Goal: Complete application form

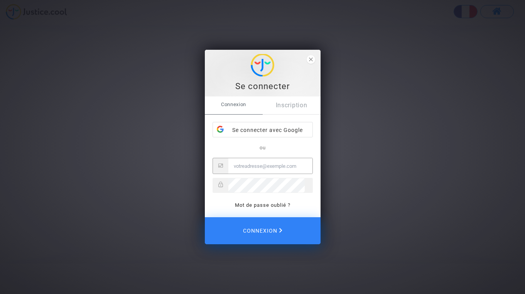
type input "[EMAIL_ADDRESS][DOMAIN_NAME]"
click at [262, 231] on button "Connexion" at bounding box center [263, 230] width 116 height 27
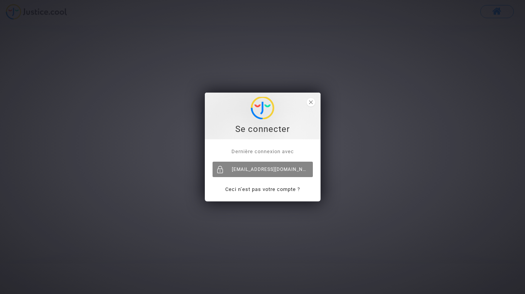
click at [286, 170] on div "[EMAIL_ADDRESS][DOMAIN_NAME]" at bounding box center [263, 169] width 100 height 15
click at [272, 170] on div "[EMAIL_ADDRESS][DOMAIN_NAME]" at bounding box center [263, 169] width 100 height 15
click at [241, 170] on div "[EMAIL_ADDRESS][DOMAIN_NAME]" at bounding box center [263, 169] width 100 height 15
click at [269, 135] on div "Se connecter" at bounding box center [262, 130] width 107 height 12
click at [313, 100] on span "close" at bounding box center [311, 102] width 8 height 8
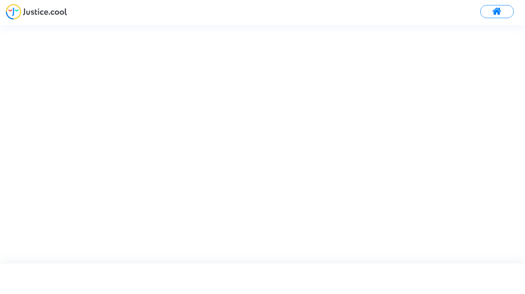
click at [503, 10] on button at bounding box center [497, 11] width 34 height 13
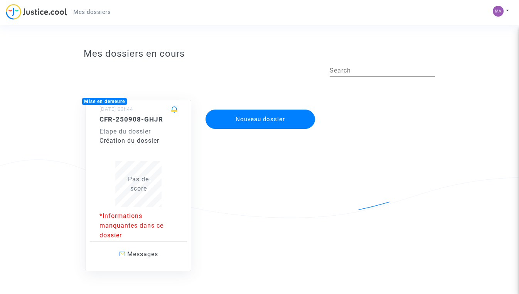
click at [147, 188] on span "Pas de score" at bounding box center [138, 184] width 21 height 17
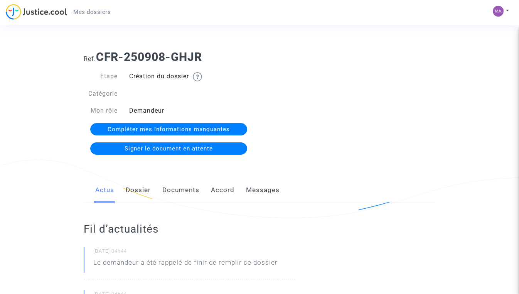
click at [201, 127] on span "Compléter mes informations manquantes" at bounding box center [169, 129] width 122 height 7
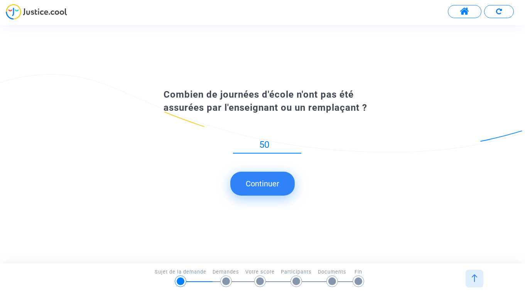
type input "50"
click at [279, 180] on button "Continuer" at bounding box center [262, 184] width 64 height 24
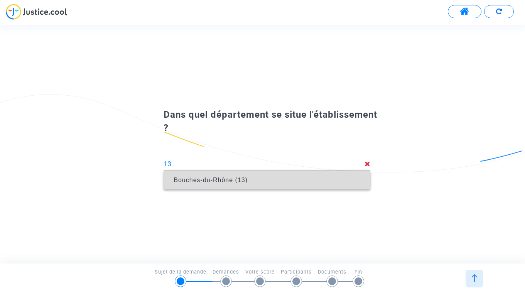
click at [290, 183] on span "Bouches-du-Rhône (13)" at bounding box center [267, 180] width 194 height 22
type input "Bouches-du-Rhône (13)"
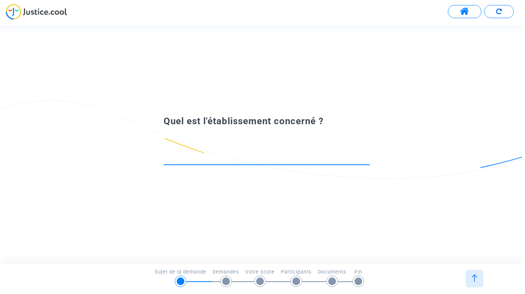
click at [459, 9] on button at bounding box center [465, 11] width 34 height 13
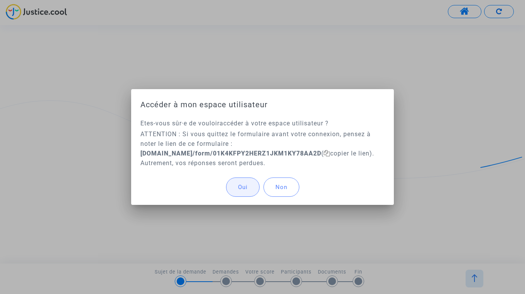
click at [244, 187] on span "Oui" at bounding box center [243, 187] width 10 height 7
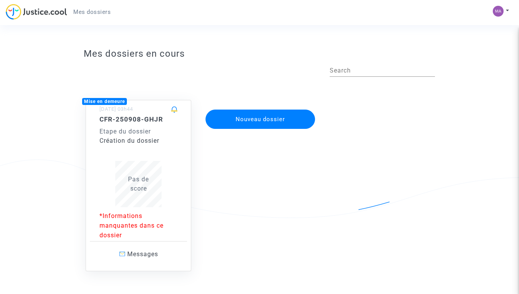
click at [133, 110] on small "[DATE] 03h44" at bounding box center [117, 109] width 34 height 6
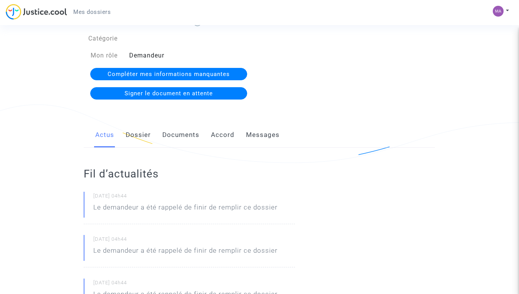
scroll to position [106, 0]
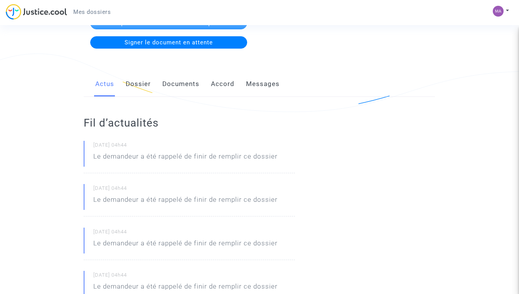
click at [141, 85] on link "Dossier" at bounding box center [138, 83] width 25 height 25
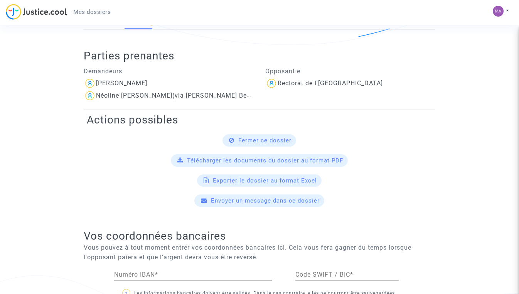
scroll to position [204, 0]
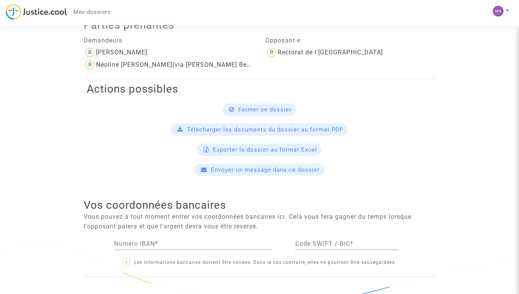
click at [316, 130] on span "Télécharger les documents du dossier au format PDF" at bounding box center [265, 129] width 156 height 7
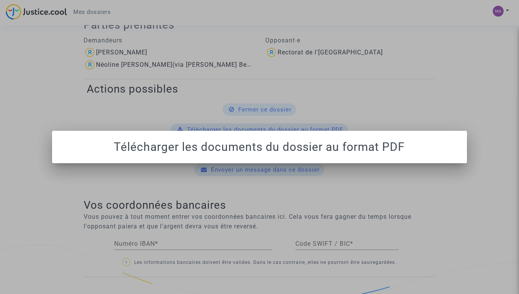
scroll to position [0, 0]
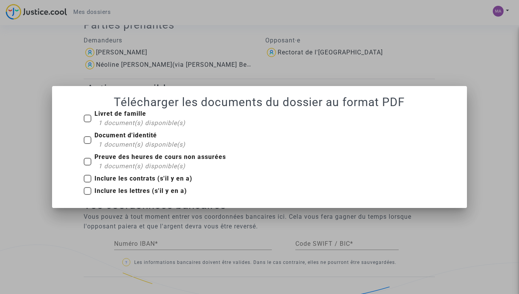
click at [98, 103] on h1 "Télécharger les documents du dossier au format PDF" at bounding box center [259, 102] width 397 height 14
click at [434, 93] on mat-dialog-container "Télécharger les documents du dossier au format PDF Livret de famille 1 document…" at bounding box center [260, 147] width 416 height 122
click at [442, 63] on div at bounding box center [259, 147] width 519 height 294
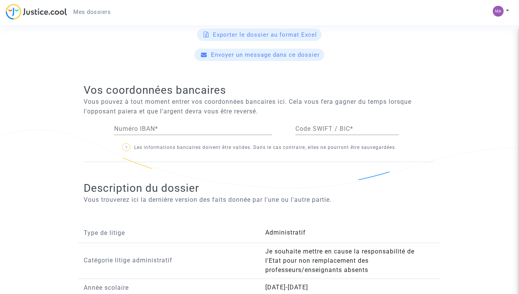
scroll to position [326, 0]
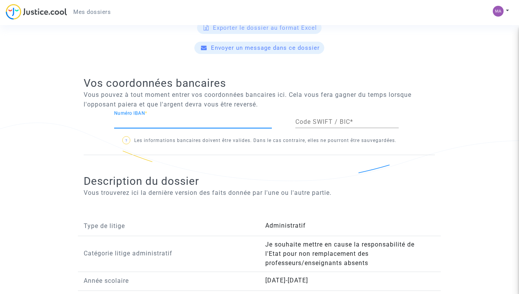
click at [249, 122] on input "Numéro IBAN *" at bounding box center [193, 121] width 158 height 7
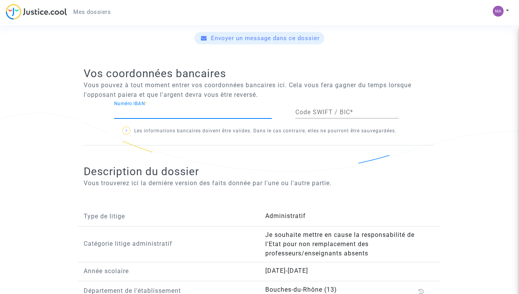
scroll to position [352, 0]
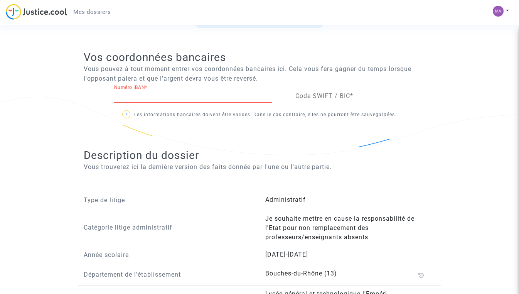
paste input "[FINANCIAL_ID]"
type input "[FINANCIAL_ID]"
click at [317, 98] on input "Code SWIFT / BIC *" at bounding box center [347, 96] width 103 height 7
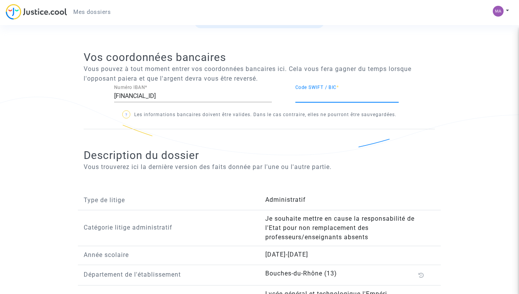
paste input "[SWIFT_CODE]"
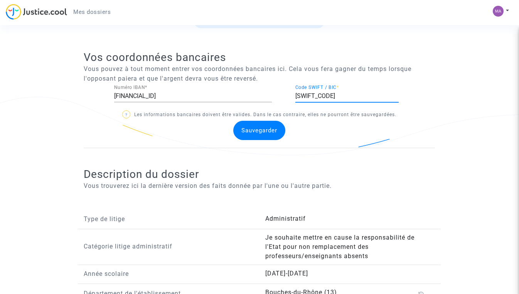
type input "[SWIFT_CODE]"
click at [251, 135] on div "Sauvegarder" at bounding box center [259, 130] width 52 height 19
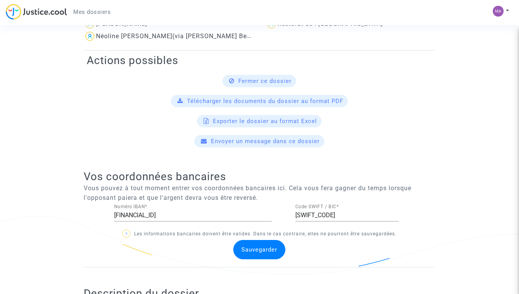
scroll to position [142, 0]
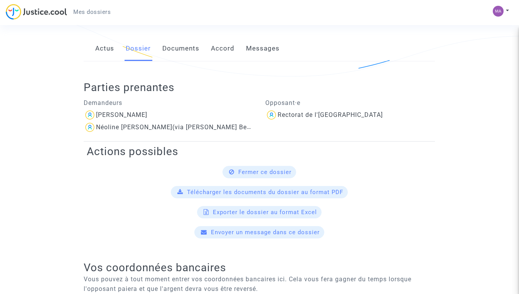
click at [176, 52] on link "Documents" at bounding box center [180, 48] width 37 height 25
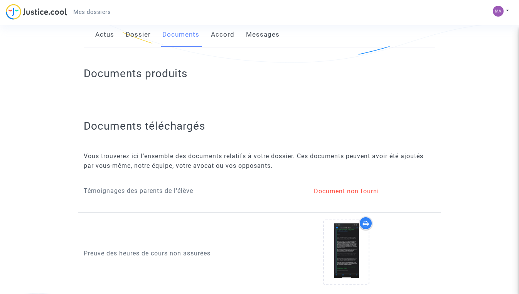
scroll to position [166, 0]
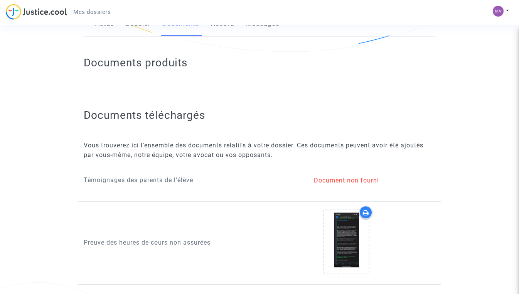
click at [340, 180] on div "Document non fourni" at bounding box center [347, 180] width 162 height 9
drag, startPoint x: 204, startPoint y: 180, endPoint x: 174, endPoint y: 179, distance: 29.7
click at [204, 180] on p "Témoignages des parents de l'élève" at bounding box center [169, 180] width 170 height 10
click at [170, 179] on p "Témoignages des parents de l'élève" at bounding box center [169, 180] width 170 height 10
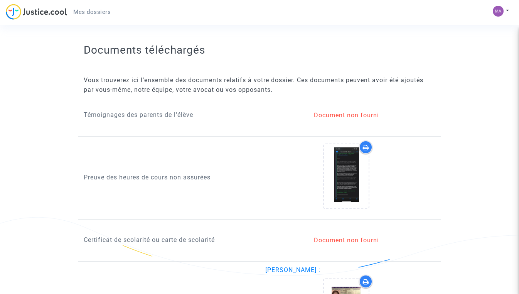
scroll to position [230, 0]
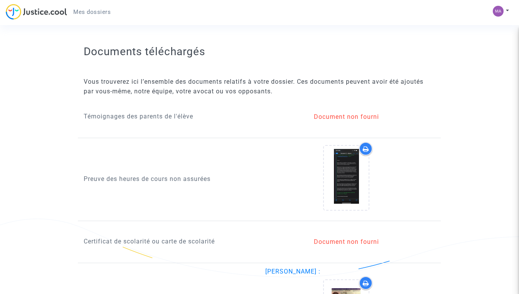
click at [163, 117] on p "Témoignages des parents de l'élève" at bounding box center [169, 117] width 170 height 10
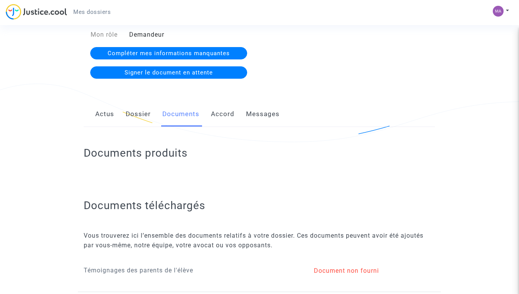
scroll to position [0, 0]
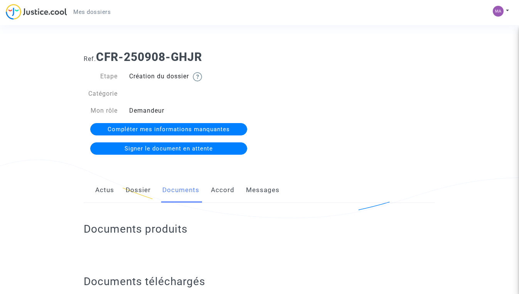
click at [224, 188] on link "Accord" at bounding box center [223, 190] width 24 height 25
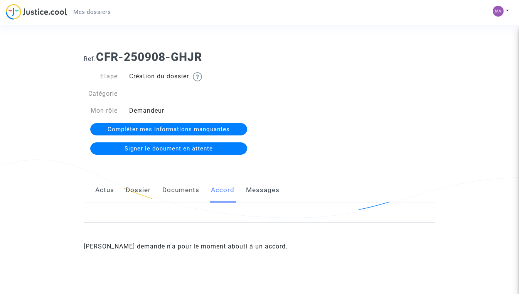
scroll to position [23, 0]
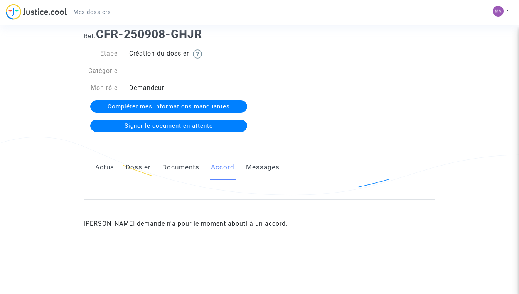
click at [268, 167] on link "Messages" at bounding box center [263, 167] width 34 height 25
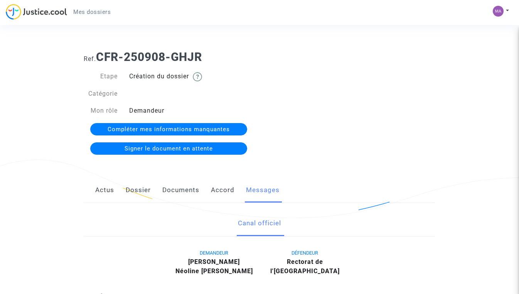
click at [133, 189] on link "Dossier" at bounding box center [138, 190] width 25 height 25
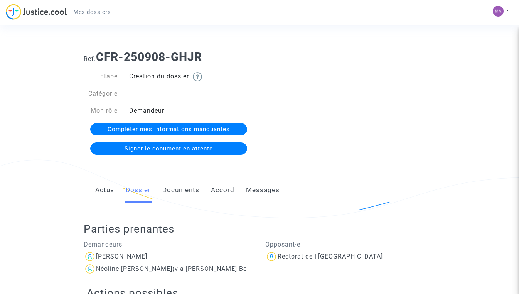
click at [177, 128] on span "Compléter mes informations manquantes" at bounding box center [169, 129] width 122 height 7
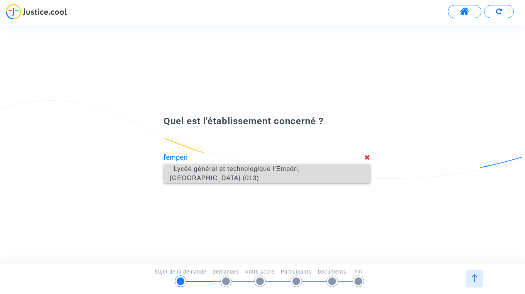
click at [317, 173] on span "Lycée général et technologique l'Empéri, [GEOGRAPHIC_DATA] (013)" at bounding box center [267, 173] width 194 height 31
type input "Lycée général et technologique l'Empéri, [GEOGRAPHIC_DATA] (013)"
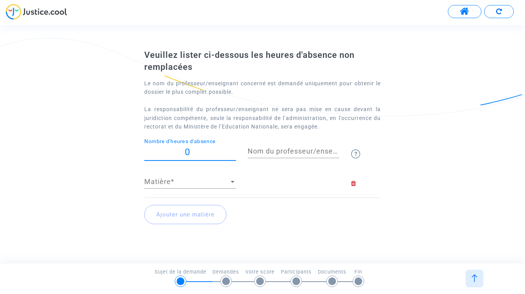
click at [189, 155] on input "0" at bounding box center [190, 152] width 92 height 10
type input "90"
drag, startPoint x: 247, startPoint y: 154, endPoint x: 272, endPoint y: 153, distance: 24.7
click at [248, 154] on input "Nom du professeur/enseignant titulaire" at bounding box center [294, 151] width 92 height 8
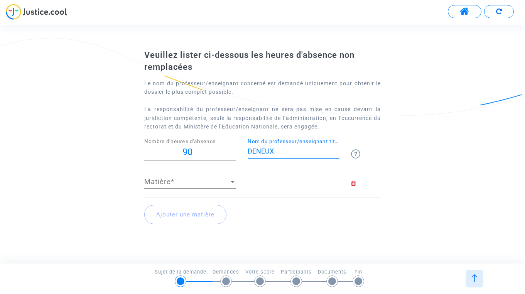
type input "DENEUX"
click at [213, 188] on div "Matière Matière *" at bounding box center [190, 179] width 92 height 20
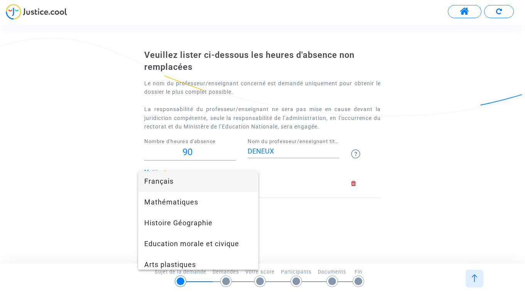
click at [206, 184] on span "Français" at bounding box center [198, 181] width 108 height 21
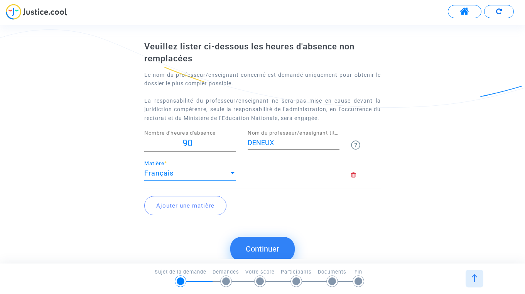
click at [267, 243] on button "Continuer" at bounding box center [262, 249] width 64 height 24
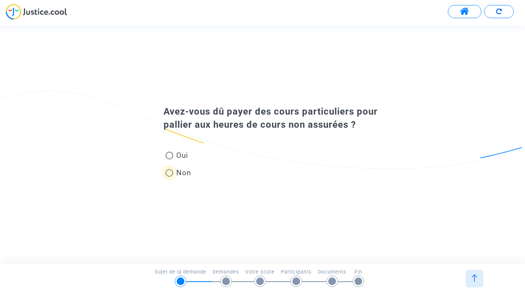
click at [171, 171] on span at bounding box center [170, 173] width 8 height 8
click at [169, 177] on input "Non" at bounding box center [169, 177] width 0 height 0
radio input "true"
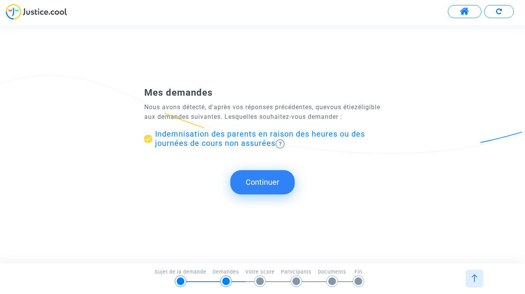
click at [272, 181] on button "Continuer" at bounding box center [262, 182] width 64 height 24
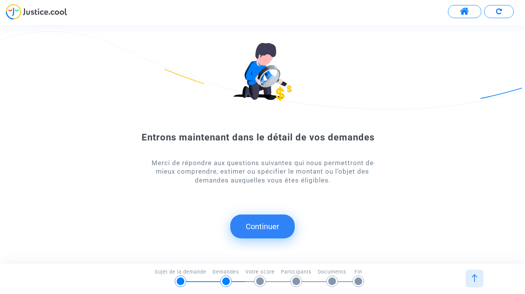
click at [268, 228] on button "Continuer" at bounding box center [262, 227] width 64 height 24
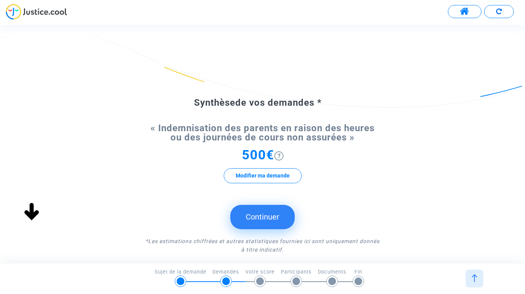
scroll to position [9, 0]
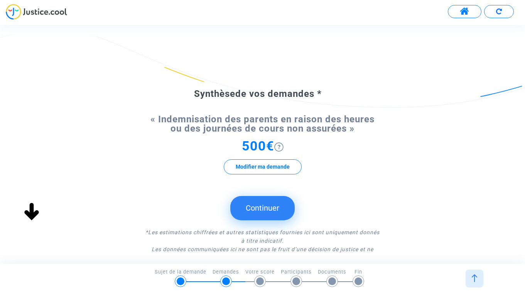
click at [267, 208] on button "Continuer" at bounding box center [262, 208] width 64 height 24
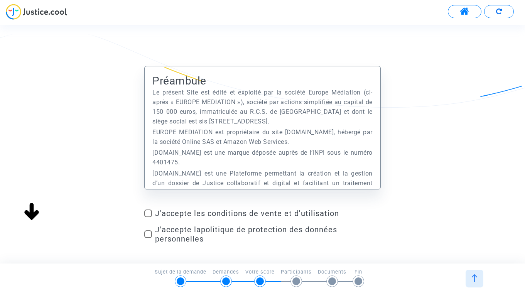
click at [151, 215] on span at bounding box center [148, 214] width 8 height 8
click at [148, 217] on input "J'accepte les conditions de vente et d'utilisation" at bounding box center [148, 217] width 0 height 0
checkbox input "true"
click at [147, 238] on label "J'accepte la politique de protection des données personnelles" at bounding box center [262, 234] width 236 height 19
click at [148, 238] on input "J'accepte la politique de protection des données personnelles" at bounding box center [148, 238] width 0 height 0
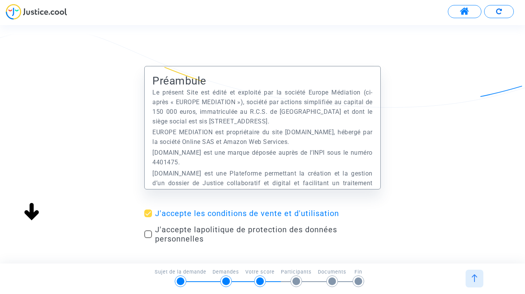
checkbox input "true"
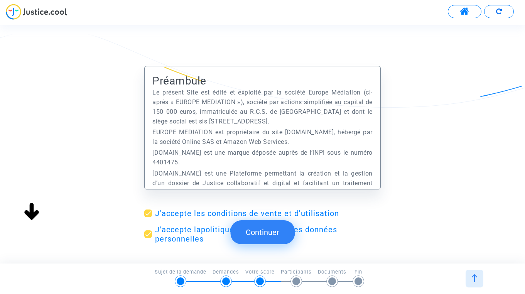
click at [265, 228] on button "Continuer" at bounding box center [262, 232] width 64 height 24
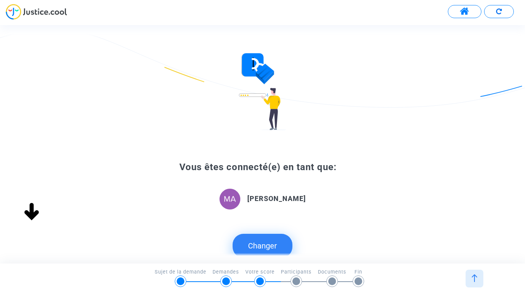
scroll to position [95, 0]
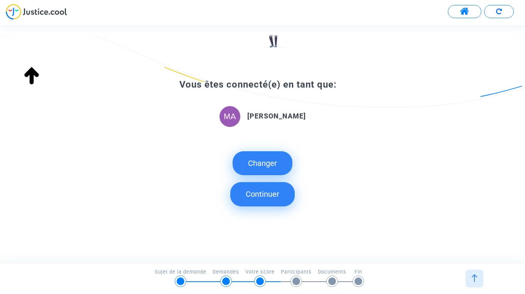
click at [282, 195] on button "Continuer" at bounding box center [262, 194] width 64 height 24
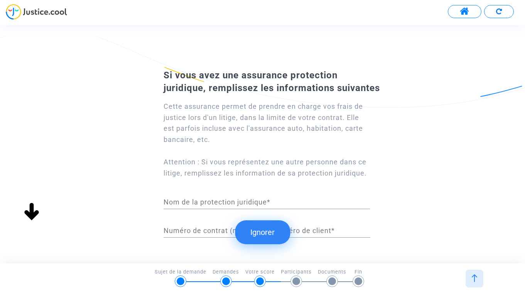
scroll to position [25, 0]
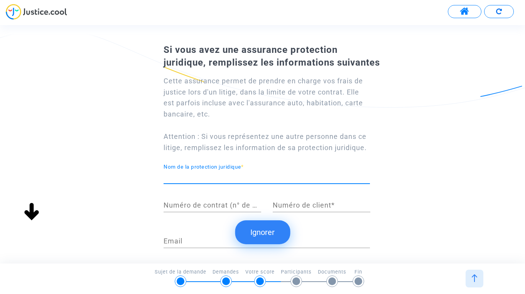
click at [272, 181] on input "Nom de la protection juridique *" at bounding box center [267, 177] width 206 height 8
type input "AGPM TEGO"
click at [305, 209] on input "Numéro de client *" at bounding box center [322, 205] width 98 height 8
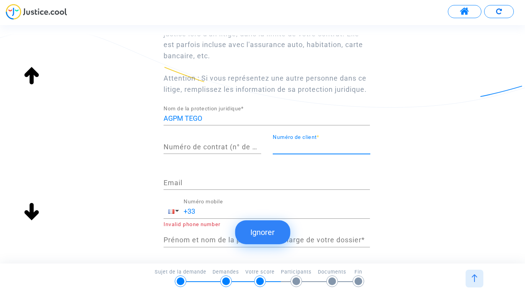
scroll to position [96, 0]
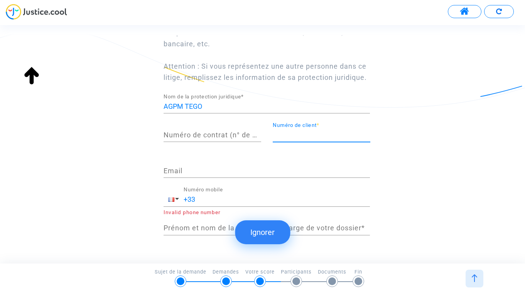
click at [228, 178] on div "Email" at bounding box center [267, 168] width 206 height 20
drag, startPoint x: 217, startPoint y: 185, endPoint x: 159, endPoint y: 181, distance: 58.4
click at [159, 181] on div "Cette assurance permet de prendre en charge vos frais de justice lors d'un liti…" at bounding box center [262, 121] width 236 height 245
click at [176, 175] on input "allianz" at bounding box center [267, 171] width 206 height 8
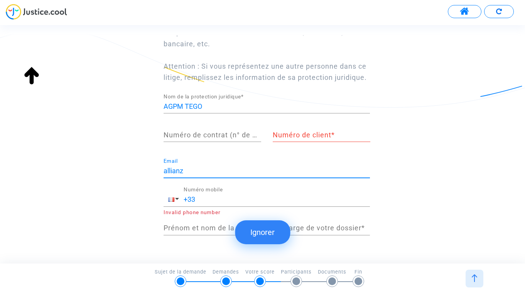
click at [176, 175] on input "allianz" at bounding box center [267, 171] width 206 height 8
type input "[EMAIL_ADDRESS][DOMAIN_NAME]"
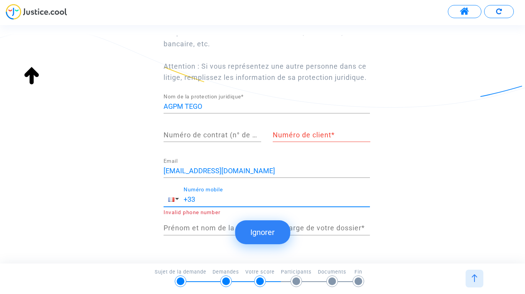
click at [208, 203] on input "+33" at bounding box center [277, 200] width 186 height 8
type input "[PHONE_NUMBER]"
click at [222, 139] on input "Numéro de contrat (n° de police d'assurance) *" at bounding box center [213, 135] width 98 height 8
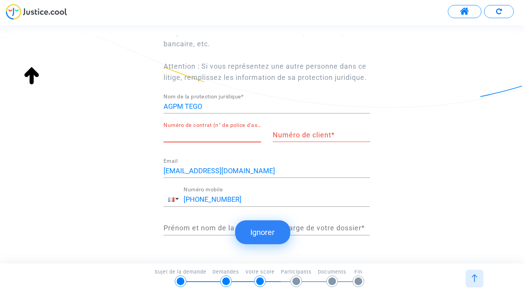
click at [323, 139] on input "Numéro de client *" at bounding box center [322, 135] width 98 height 8
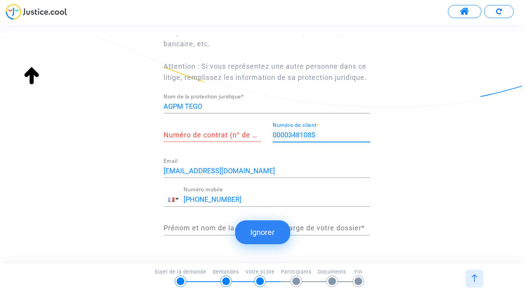
click at [251, 139] on input "Numéro de contrat (n° de police d'assurance) *" at bounding box center [213, 135] width 98 height 8
drag, startPoint x: 318, startPoint y: 142, endPoint x: 269, endPoint y: 142, distance: 48.6
click at [269, 142] on div "0000348108S Numéro de client *" at bounding box center [321, 136] width 109 height 29
drag, startPoint x: 322, startPoint y: 142, endPoint x: 265, endPoint y: 142, distance: 57.1
click at [265, 142] on div "AGPM TEGO Nom de la protection juridique * Numéro de contrat (n° de police d'as…" at bounding box center [267, 122] width 218 height 57
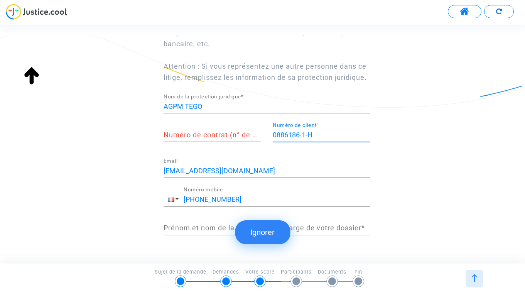
type input "0886186-1-H"
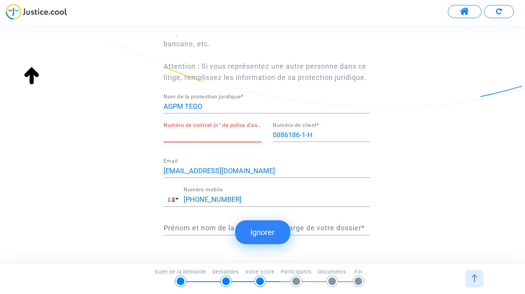
click at [223, 139] on input "Numéro de contrat (n° de police d'assurance) *" at bounding box center [213, 135] width 98 height 8
paste input "0886186-1-H"
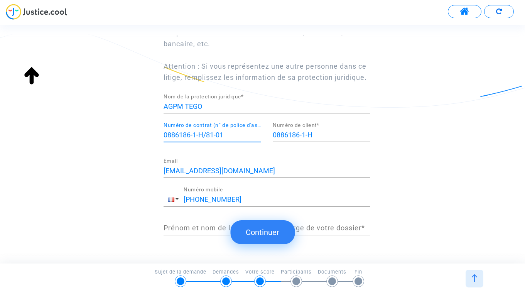
scroll to position [132, 0]
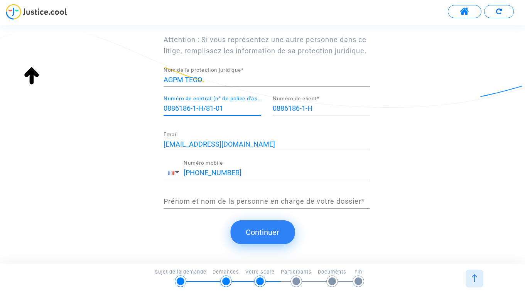
type input "0886186-1-H/81-01"
click at [315, 204] on input "Prénom et nom de la personne en charge de votre dossier *" at bounding box center [267, 202] width 206 height 8
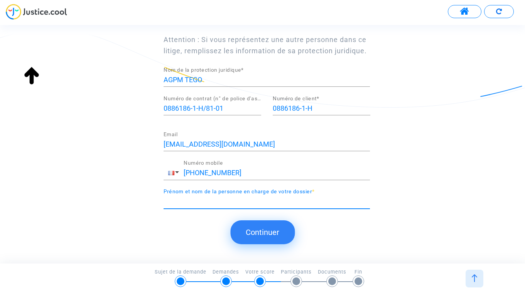
click at [270, 231] on button "Continuer" at bounding box center [262, 232] width 64 height 24
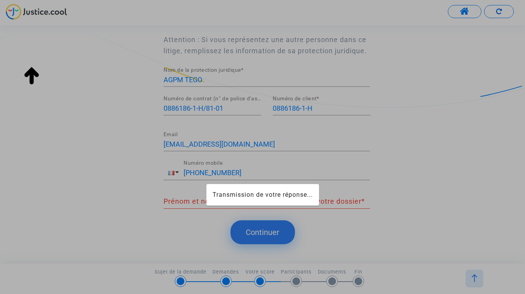
click at [279, 202] on mat-card "Transmission de votre réponse..." at bounding box center [262, 195] width 113 height 22
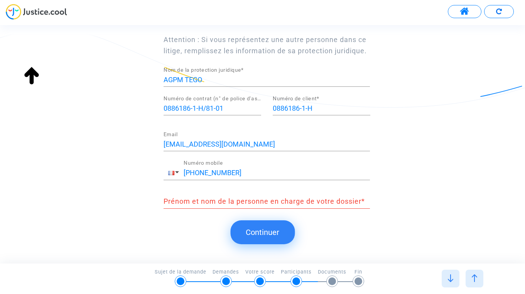
click at [259, 201] on input "Prénom et nom de la personne en charge de votre dossier *" at bounding box center [267, 202] width 206 height 8
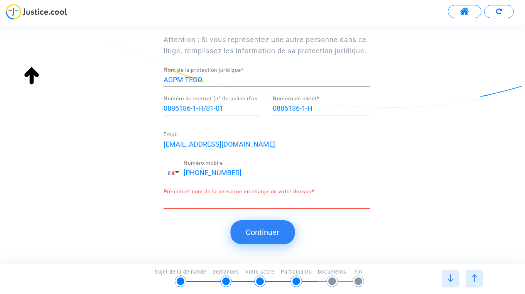
scroll to position [0, 0]
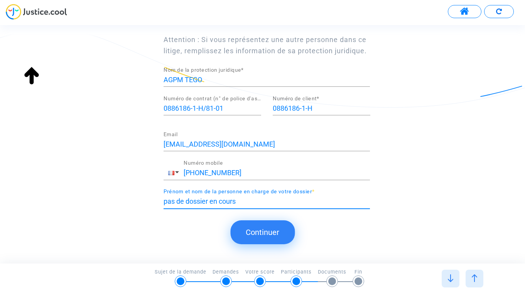
type input "pas de dossier en cours"
click at [246, 234] on button "Continuer" at bounding box center [262, 232] width 64 height 24
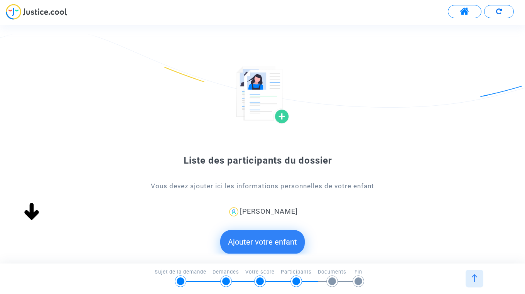
scroll to position [34, 0]
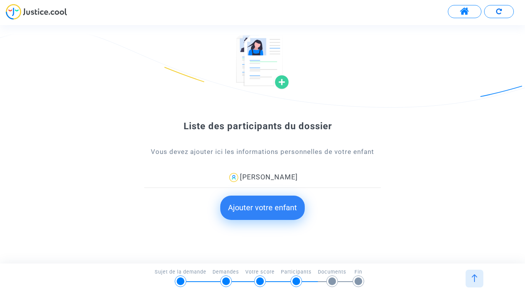
click at [272, 208] on button "Ajouter votre enfant" at bounding box center [262, 208] width 85 height 24
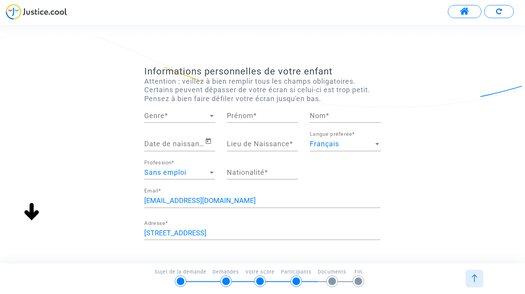
click at [208, 121] on div "Genre Genre *" at bounding box center [179, 113] width 71 height 20
click at [196, 119] on span "Madame" at bounding box center [179, 115] width 71 height 21
type input "Néoline"
type input "LECOQ BESSIERE"
click at [196, 141] on input "Date de naissance *" at bounding box center [174, 144] width 61 height 8
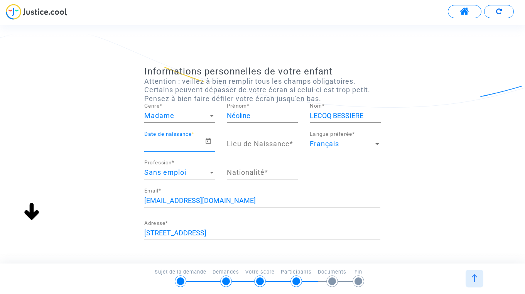
click at [190, 144] on input "Date de naissance *" at bounding box center [174, 144] width 61 height 8
click at [187, 145] on input "Date de naissance *" at bounding box center [174, 144] width 61 height 8
click at [190, 142] on input "Date de naissance *" at bounding box center [174, 144] width 61 height 8
click at [209, 142] on icon "Open calendar" at bounding box center [208, 141] width 7 height 9
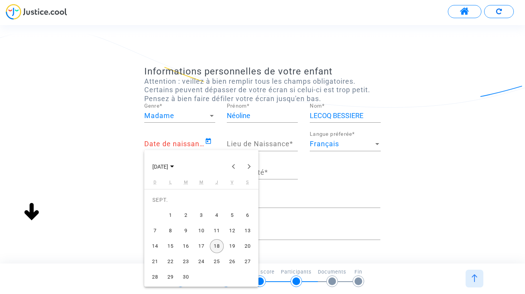
click at [187, 142] on div at bounding box center [262, 147] width 525 height 294
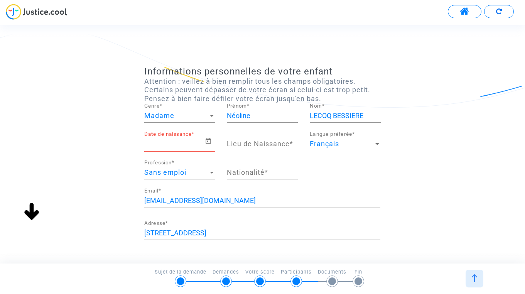
click at [177, 142] on input "Date de naissance *" at bounding box center [174, 144] width 61 height 8
click at [175, 145] on input "Date de naissance *" at bounding box center [174, 144] width 61 height 8
click at [169, 147] on input "Date de naissance *" at bounding box center [174, 144] width 61 height 8
click at [152, 147] on input "Date de naissance *" at bounding box center [174, 144] width 61 height 8
click at [144, 146] on div "Date de naissance *" at bounding box center [180, 146] width 83 height 29
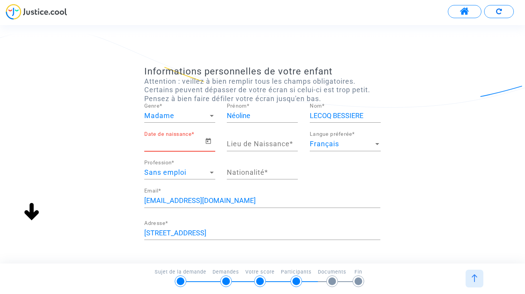
click at [164, 140] on input "Date de naissance *" at bounding box center [174, 144] width 61 height 8
click at [209, 142] on icon "Open calendar" at bounding box center [208, 141] width 7 height 9
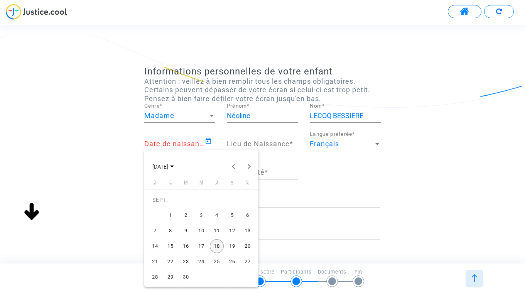
click at [179, 162] on button "[DATE]" at bounding box center [163, 166] width 34 height 15
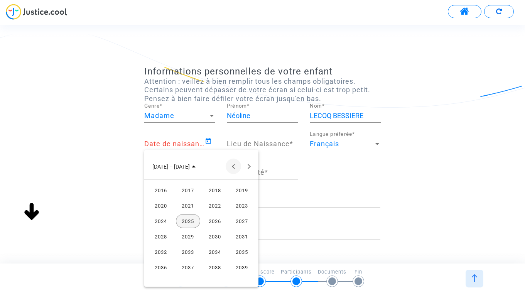
click at [235, 162] on button "Previous 24 years" at bounding box center [233, 166] width 15 height 15
click at [182, 252] on div "2009" at bounding box center [188, 252] width 24 height 14
click at [214, 210] on div "MARS" at bounding box center [215, 206] width 24 height 14
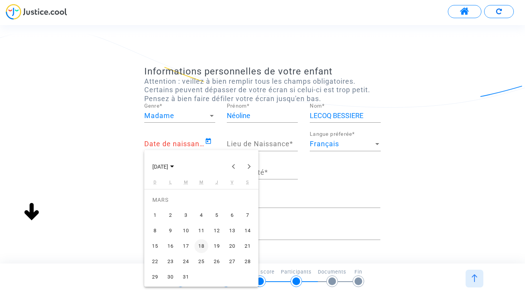
click at [212, 259] on div "26" at bounding box center [217, 262] width 14 height 14
type input "[DATE]"
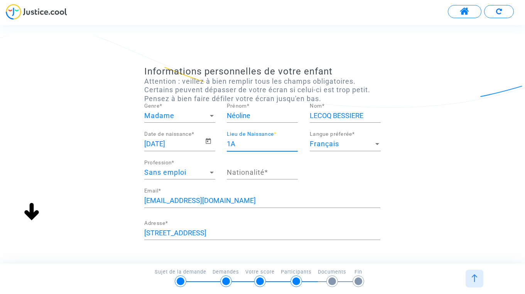
type input "1"
type input "Aix en [GEOGRAPHIC_DATA]"
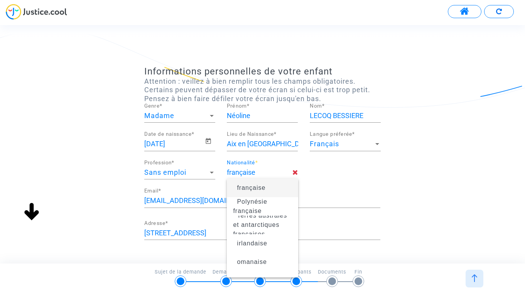
type input "française"
click at [243, 187] on span "française" at bounding box center [251, 187] width 29 height 7
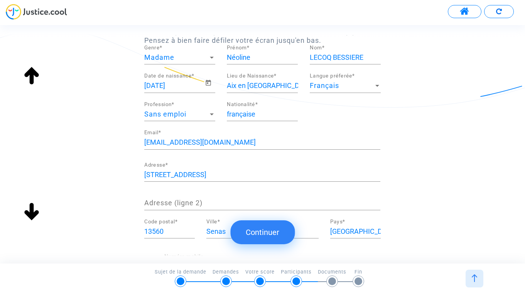
scroll to position [127, 0]
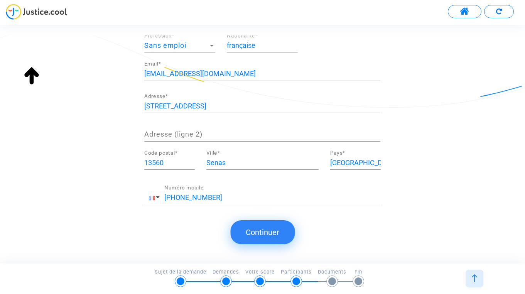
click at [281, 236] on button "Continuer" at bounding box center [262, 232] width 64 height 24
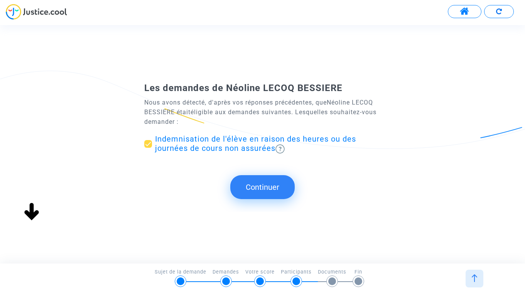
click at [259, 184] on button "Continuer" at bounding box center [262, 187] width 64 height 24
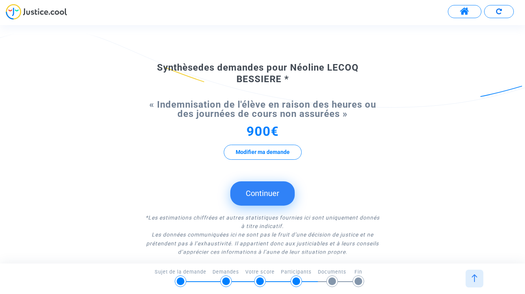
scroll to position [63, 0]
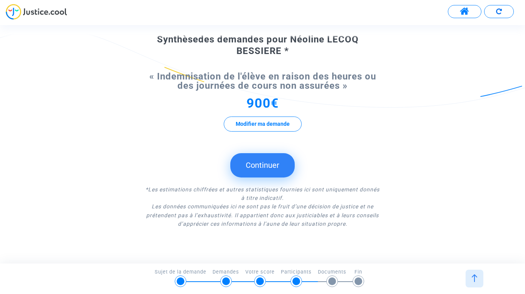
click at [263, 165] on button "Continuer" at bounding box center [262, 165] width 64 height 24
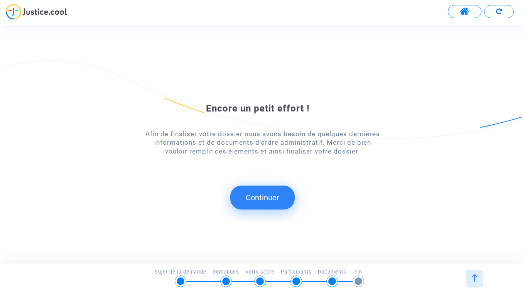
click at [266, 195] on button "Continuer" at bounding box center [262, 198] width 64 height 24
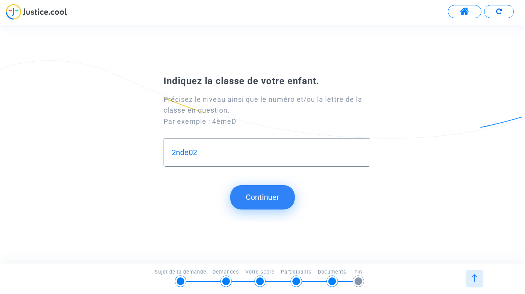
type input "2nde02"
click at [262, 194] on button "Continuer" at bounding box center [262, 197] width 64 height 24
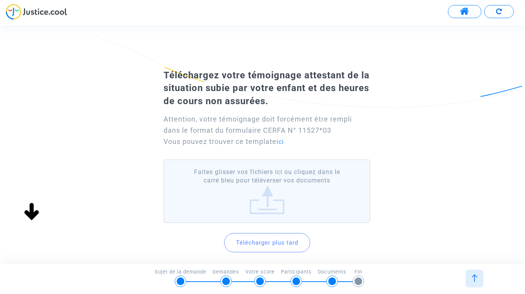
click at [280, 201] on label "Faites glisser vos fichiers ici ou cliquez dans le carré bleu pour téléverser v…" at bounding box center [267, 191] width 206 height 64
click at [0, 0] on input "Faites glisser vos fichiers ici ou cliquez dans le carré bleu pour téléverser v…" at bounding box center [0, 0] width 0 height 0
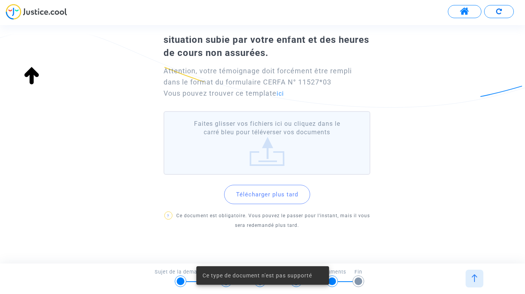
scroll to position [60, 0]
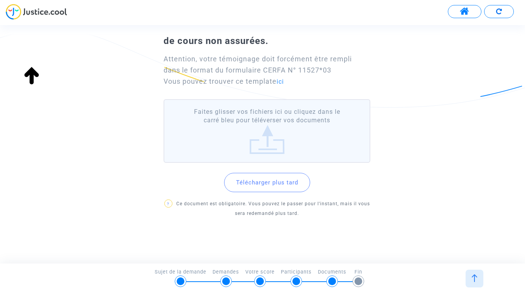
click at [297, 136] on label "Faites glisser vos fichiers ici ou cliquez dans le carré bleu pour téléverser v…" at bounding box center [267, 131] width 206 height 64
click at [0, 0] on input "Faites glisser vos fichiers ici ou cliquez dans le carré bleu pour téléverser v…" at bounding box center [0, 0] width 0 height 0
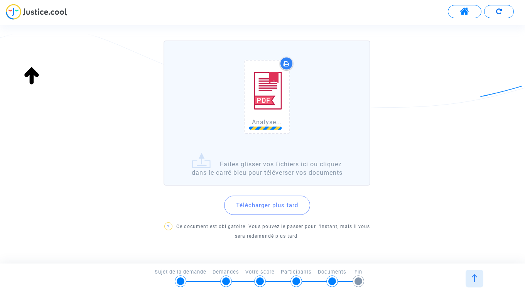
scroll to position [127, 0]
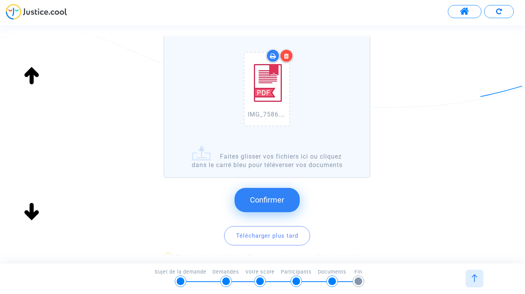
click at [266, 200] on span "Confirmer" at bounding box center [267, 199] width 34 height 9
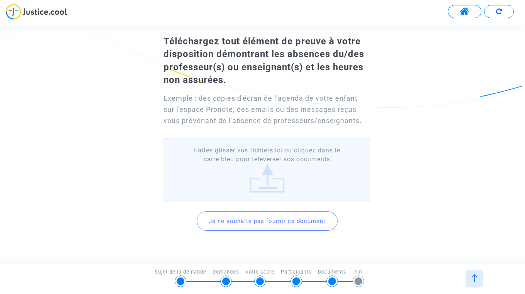
scroll to position [52, 0]
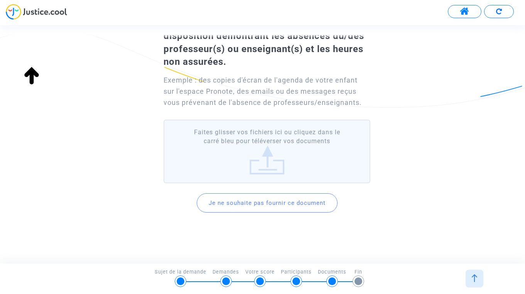
click at [269, 145] on label "Faites glisser vos fichiers ici ou cliquez dans le carré bleu pour téléverser v…" at bounding box center [267, 152] width 206 height 64
click at [0, 0] on input "Faites glisser vos fichiers ici ou cliquez dans le carré bleu pour téléverser v…" at bounding box center [0, 0] width 0 height 0
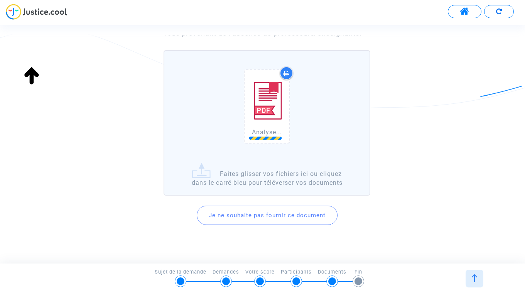
scroll to position [134, 0]
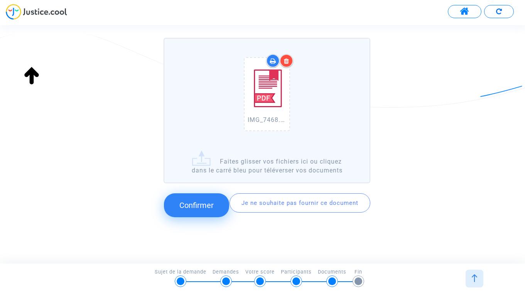
click at [207, 207] on span "Confirmer" at bounding box center [196, 205] width 34 height 9
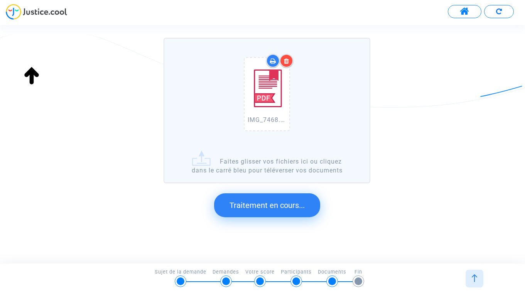
scroll to position [0, 0]
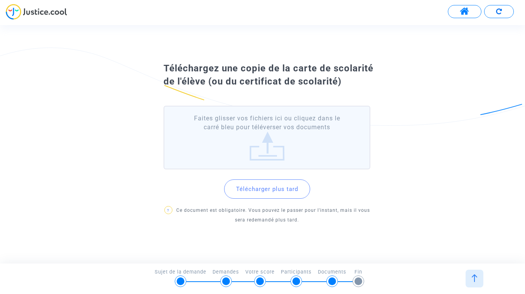
click at [262, 135] on label "Faites glisser vos fichiers ici ou cliquez dans le carré bleu pour téléverser v…" at bounding box center [267, 138] width 206 height 64
click at [0, 0] on input "Faites glisser vos fichiers ici ou cliquez dans le carré bleu pour téléverser v…" at bounding box center [0, 0] width 0 height 0
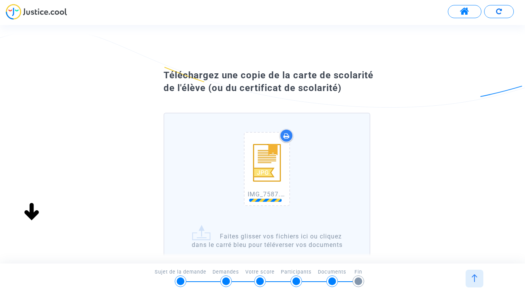
scroll to position [96, 0]
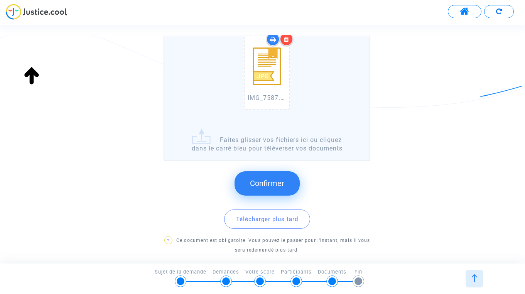
click at [253, 181] on span "Confirmer" at bounding box center [267, 183] width 34 height 9
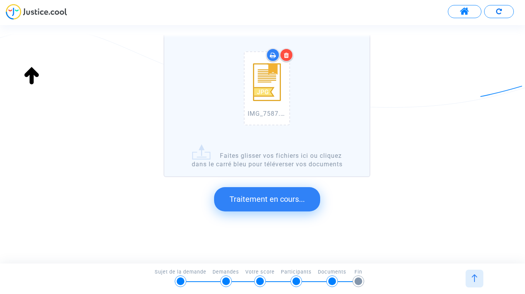
scroll to position [0, 0]
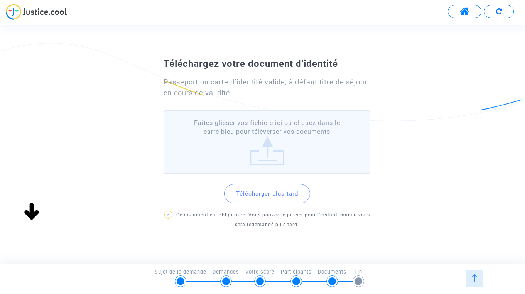
click at [265, 144] on label "Faites glisser vos fichiers ici ou cliquez dans le carré bleu pour téléverser v…" at bounding box center [267, 142] width 206 height 64
click at [0, 0] on input "Faites glisser vos fichiers ici ou cliquez dans le carré bleu pour téléverser v…" at bounding box center [0, 0] width 0 height 0
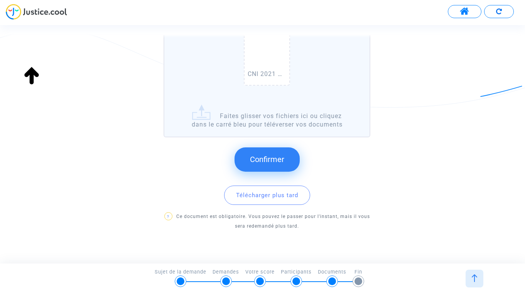
scroll to position [143, 0]
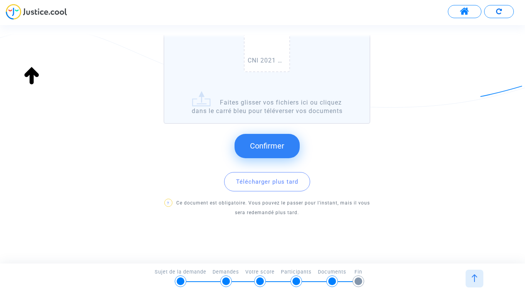
click at [276, 139] on button "Confirmer" at bounding box center [267, 146] width 65 height 24
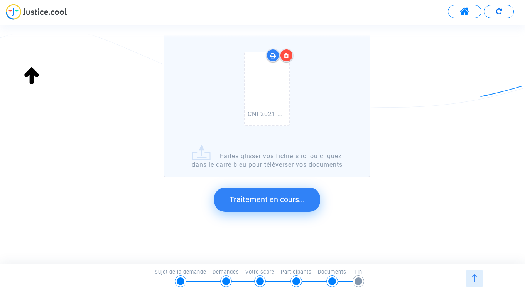
scroll to position [0, 0]
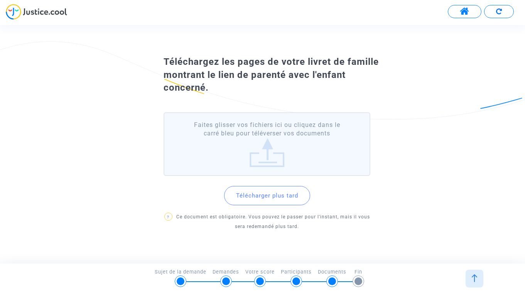
click at [292, 139] on label "Faites glisser vos fichiers ici ou cliquez dans le carré bleu pour téléverser v…" at bounding box center [267, 144] width 206 height 64
click at [0, 0] on input "Faites glisser vos fichiers ici ou cliquez dans le carré bleu pour téléverser v…" at bounding box center [0, 0] width 0 height 0
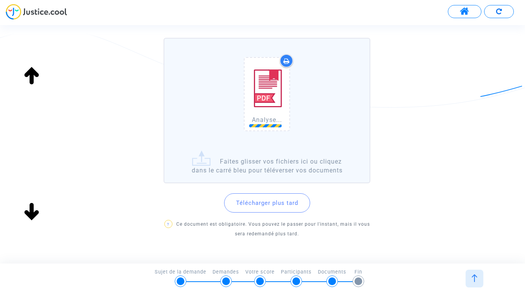
scroll to position [109, 0]
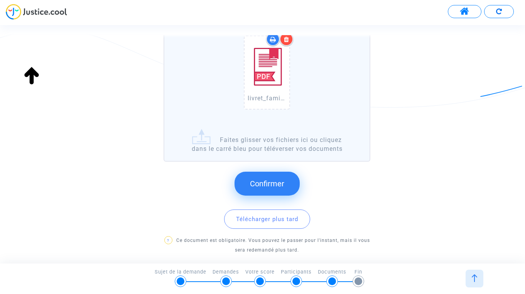
click at [273, 185] on span "Confirmer" at bounding box center [267, 183] width 34 height 9
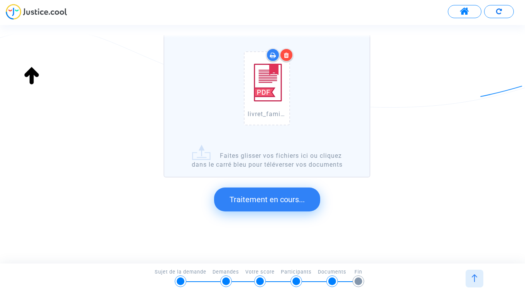
scroll to position [0, 0]
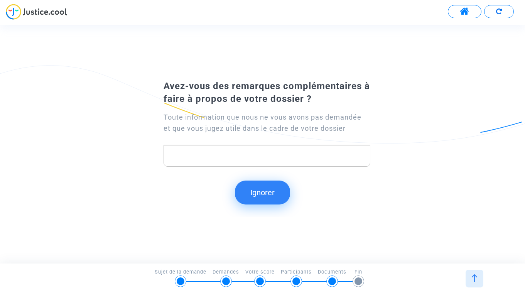
click at [267, 192] on button "Ignorer" at bounding box center [262, 193] width 55 height 24
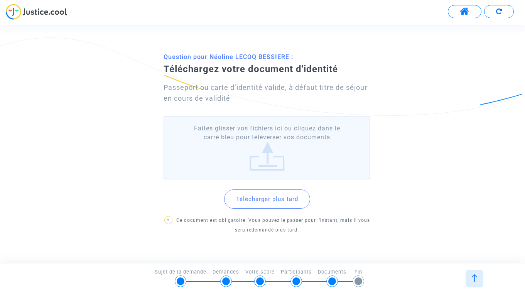
click at [269, 149] on label "Faites glisser vos fichiers ici ou cliquez dans le carré bleu pour téléverser v…" at bounding box center [267, 148] width 206 height 64
click at [0, 0] on input "Faites glisser vos fichiers ici ou cliquez dans le carré bleu pour téléverser v…" at bounding box center [0, 0] width 0 height 0
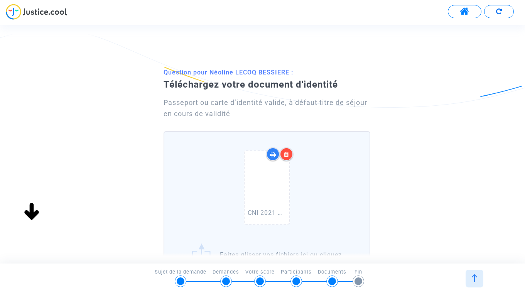
scroll to position [5, 0]
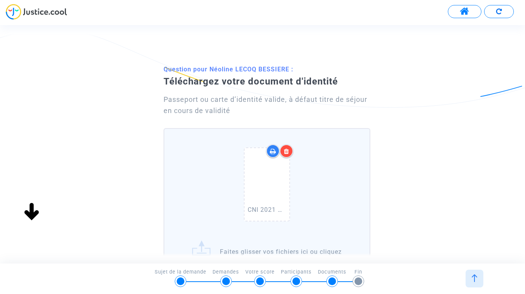
click at [288, 151] on icon at bounding box center [286, 151] width 5 height 6
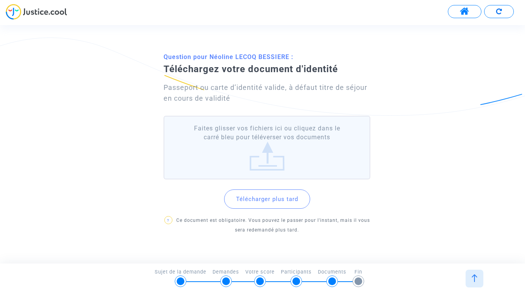
scroll to position [0, 0]
click at [295, 139] on label "Faites glisser vos fichiers ici ou cliquez dans le carré bleu pour téléverser v…" at bounding box center [267, 148] width 206 height 64
click at [0, 0] on input "Faites glisser vos fichiers ici ou cliquez dans le carré bleu pour téléverser v…" at bounding box center [0, 0] width 0 height 0
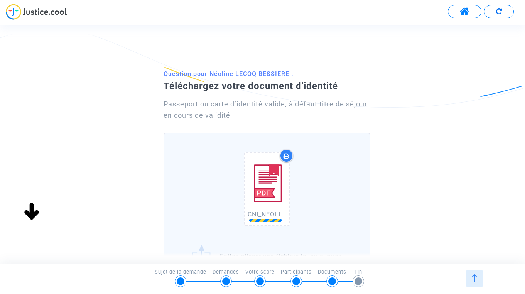
scroll to position [116, 0]
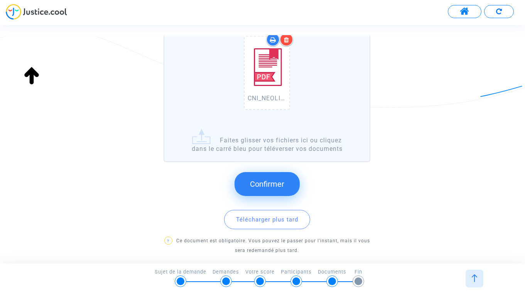
click at [267, 183] on span "Confirmer" at bounding box center [267, 183] width 34 height 9
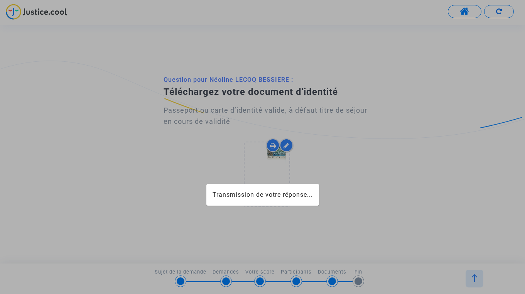
scroll to position [0, 0]
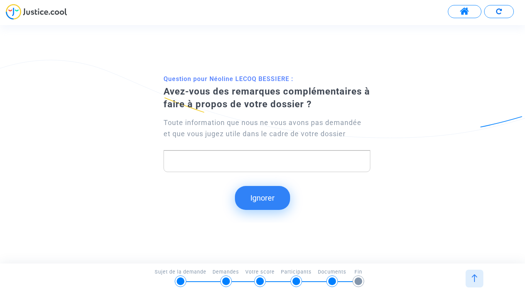
click at [265, 200] on button "Ignorer" at bounding box center [262, 198] width 55 height 24
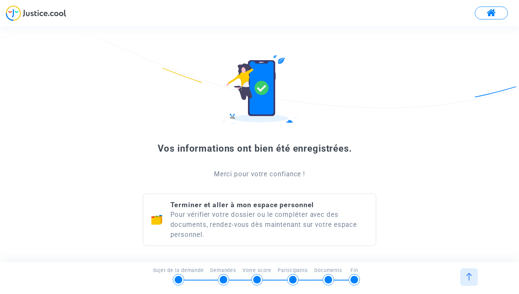
scroll to position [54, 0]
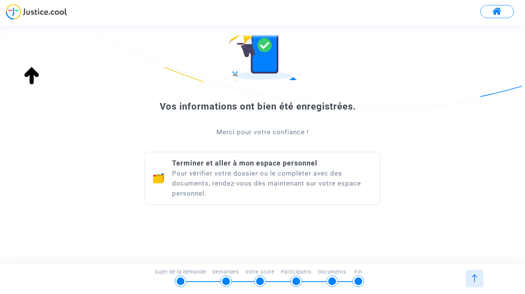
click at [478, 276] on img at bounding box center [475, 278] width 8 height 8
click at [225, 175] on div "Terminer et aller à mon espace personnel Pour vérifier votre dossier ou le comp…" at bounding box center [272, 178] width 200 height 40
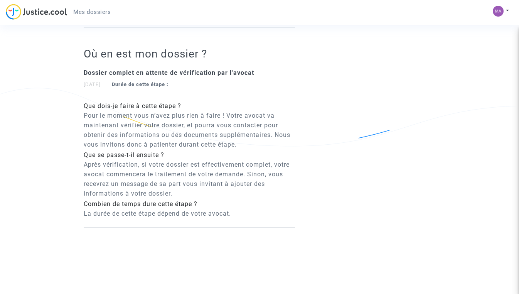
scroll to position [370, 0]
